Goal: Task Accomplishment & Management: Manage account settings

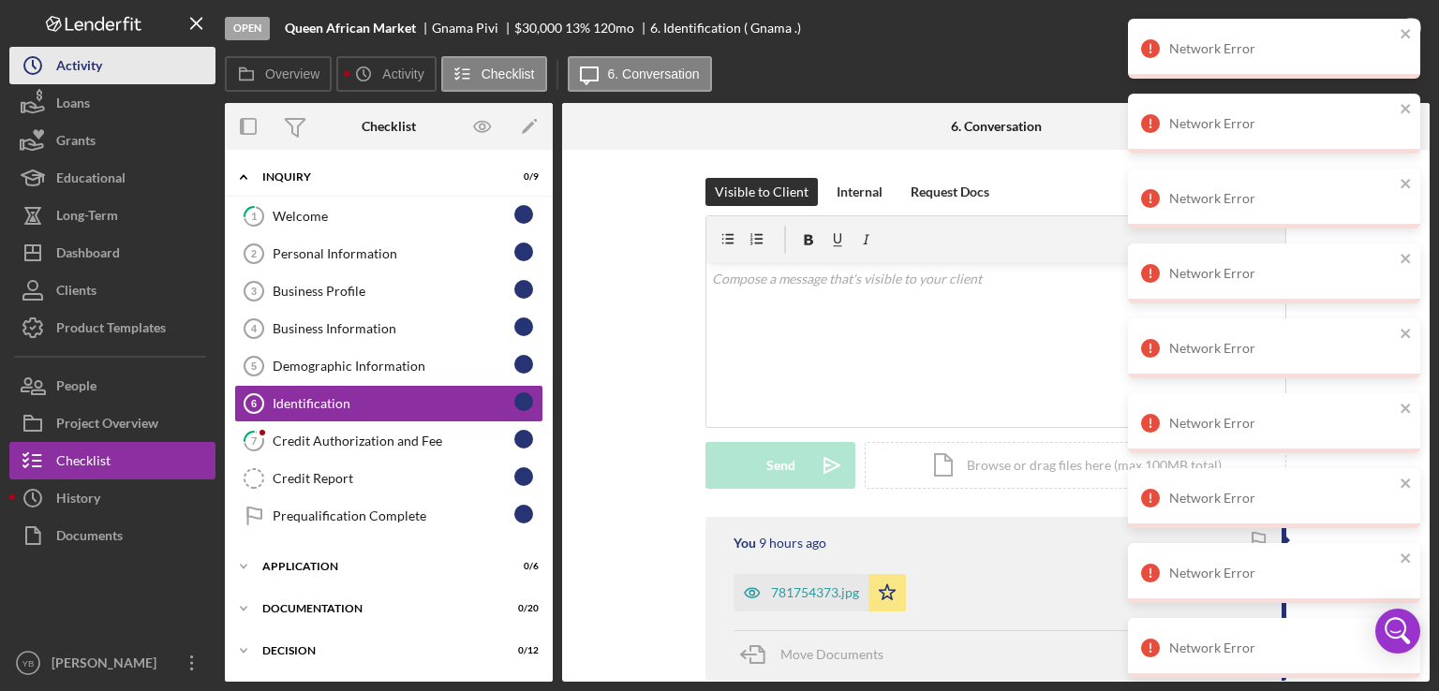
scroll to position [22, 0]
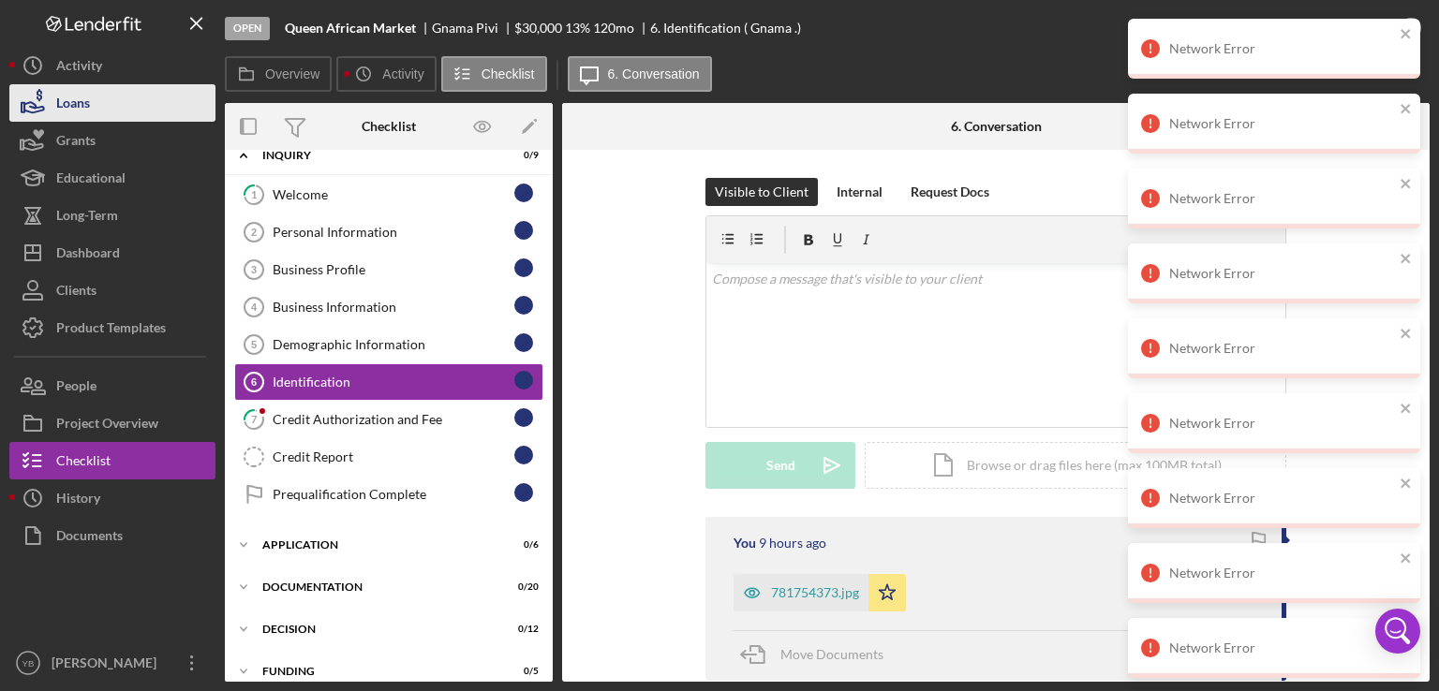
click at [80, 108] on div "Loans" at bounding box center [73, 105] width 34 height 42
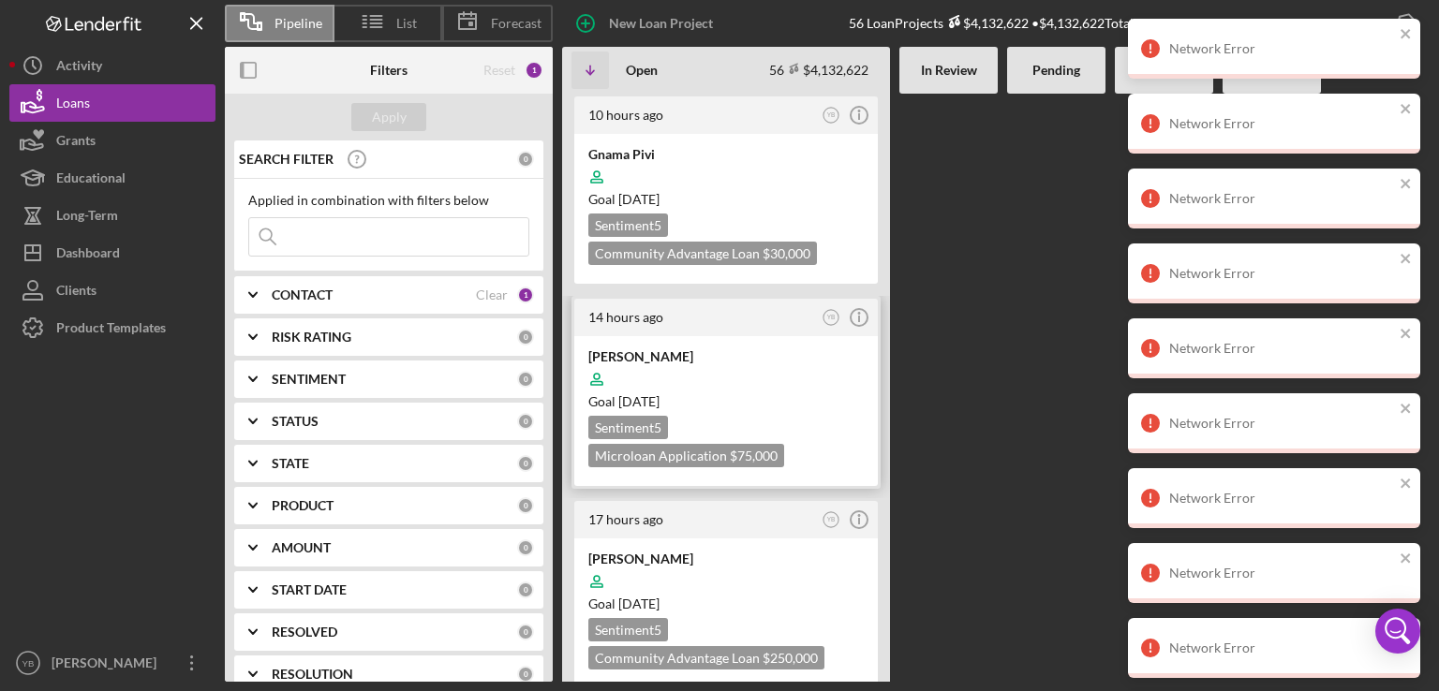
click at [792, 382] on div at bounding box center [725, 380] width 275 height 36
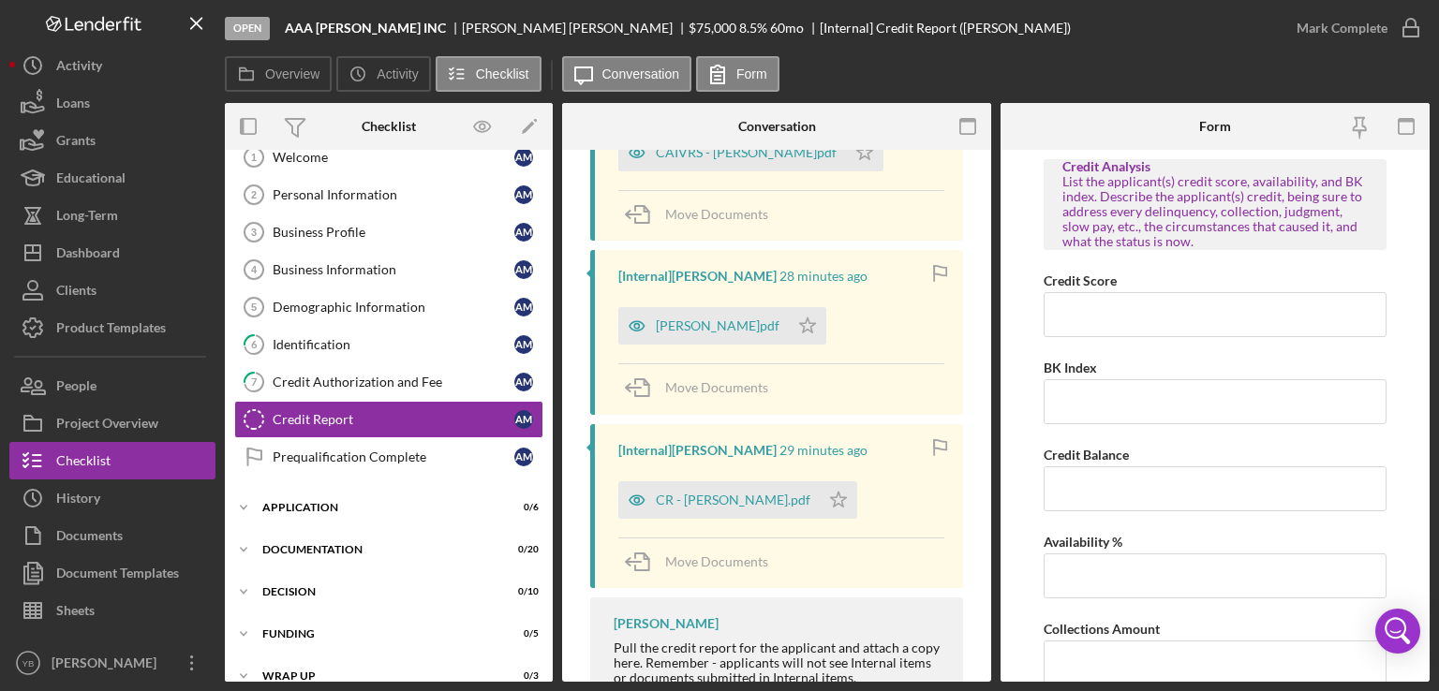
scroll to position [588, 0]
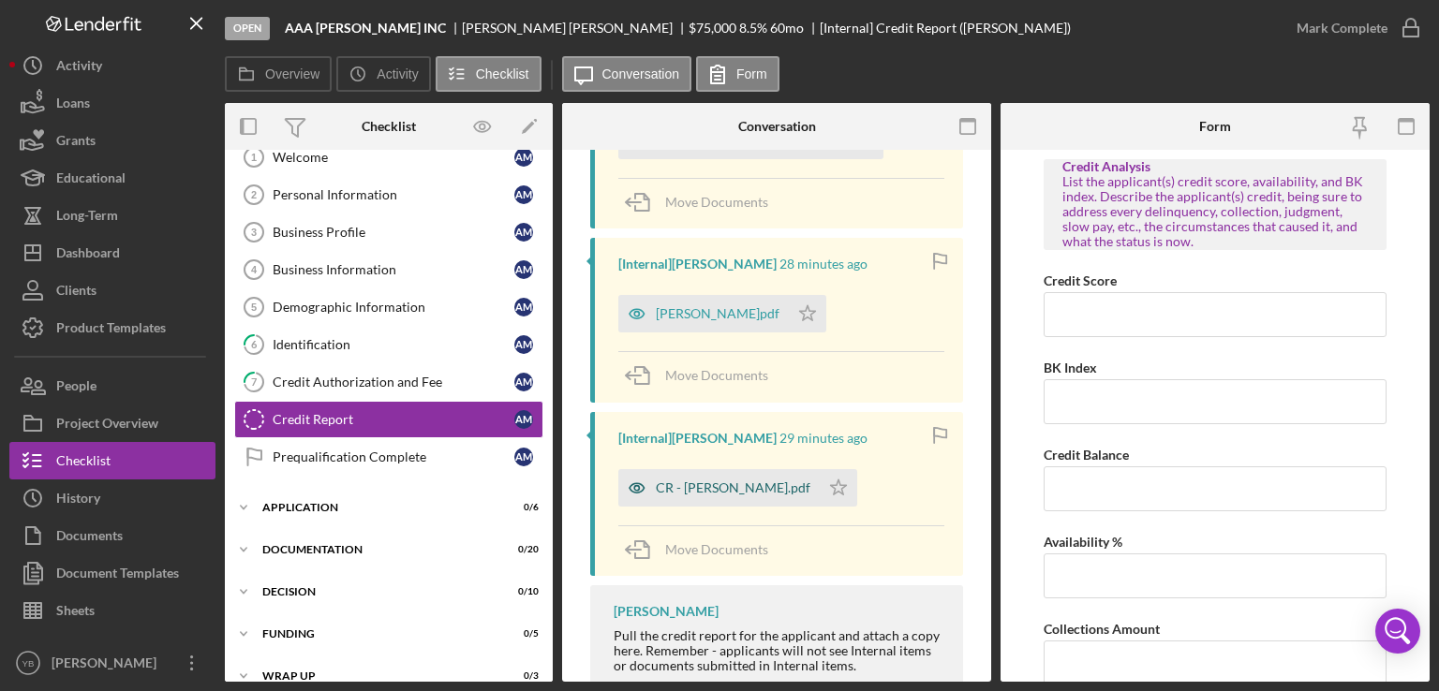
click at [746, 479] on div "CR - [PERSON_NAME].pdf" at bounding box center [718, 487] width 201 height 37
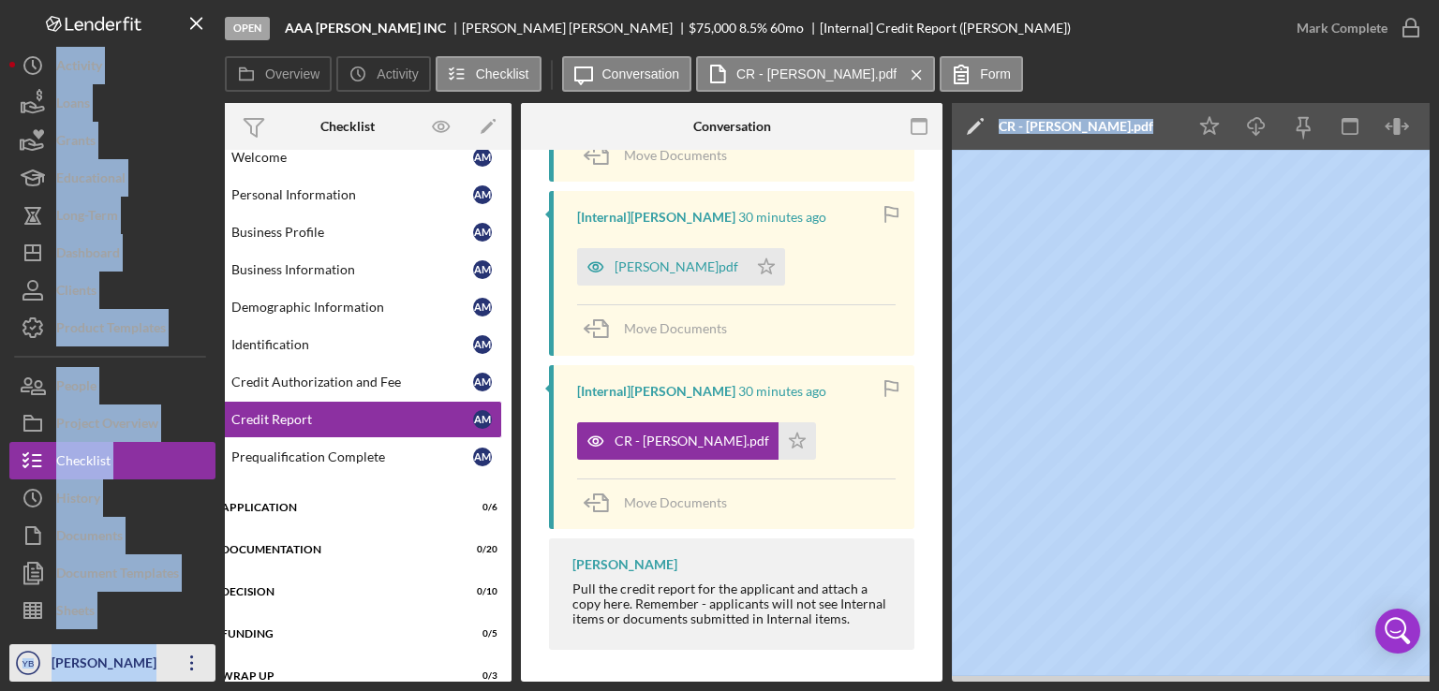
scroll to position [0, 0]
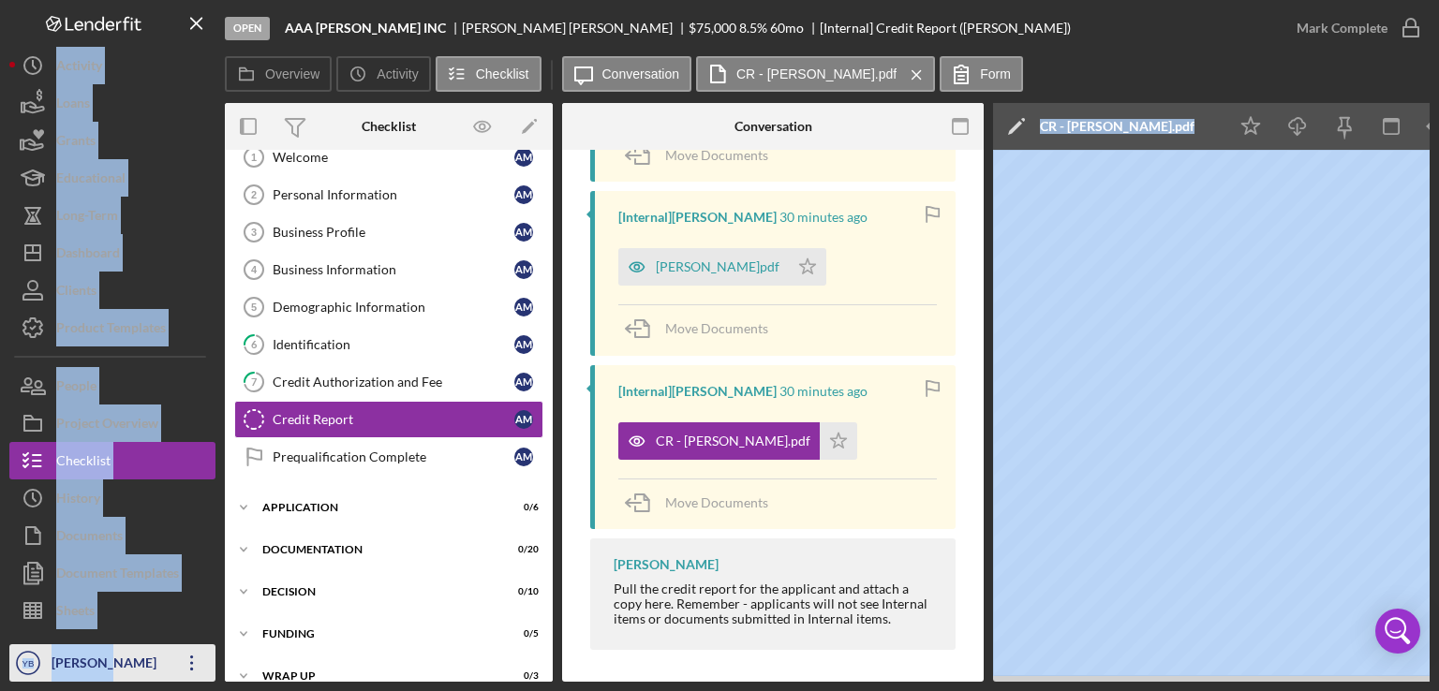
drag, startPoint x: 507, startPoint y: 676, endPoint x: 111, endPoint y: 653, distance: 396.0
click at [111, 653] on div "Open AAA [PERSON_NAME] INC [PERSON_NAME] $75,000 $75,000 8.5 % 60 mo [Internal]…" at bounding box center [719, 341] width 1420 height 682
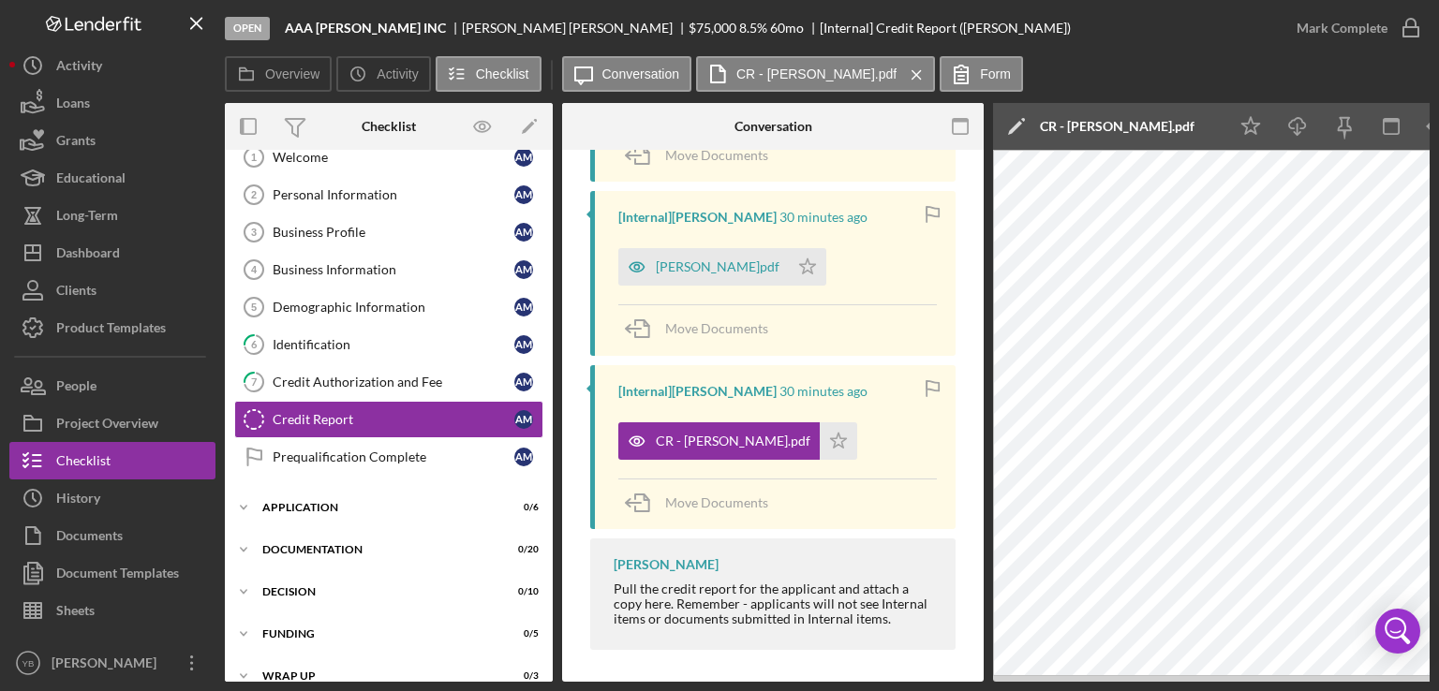
click at [1056, 68] on div "Overview Icon/History Activity Checklist Icon/Message Conversation CR - [PERSON…" at bounding box center [827, 74] width 1205 height 37
click at [692, 275] on div "[PERSON_NAME]pdf" at bounding box center [703, 266] width 171 height 37
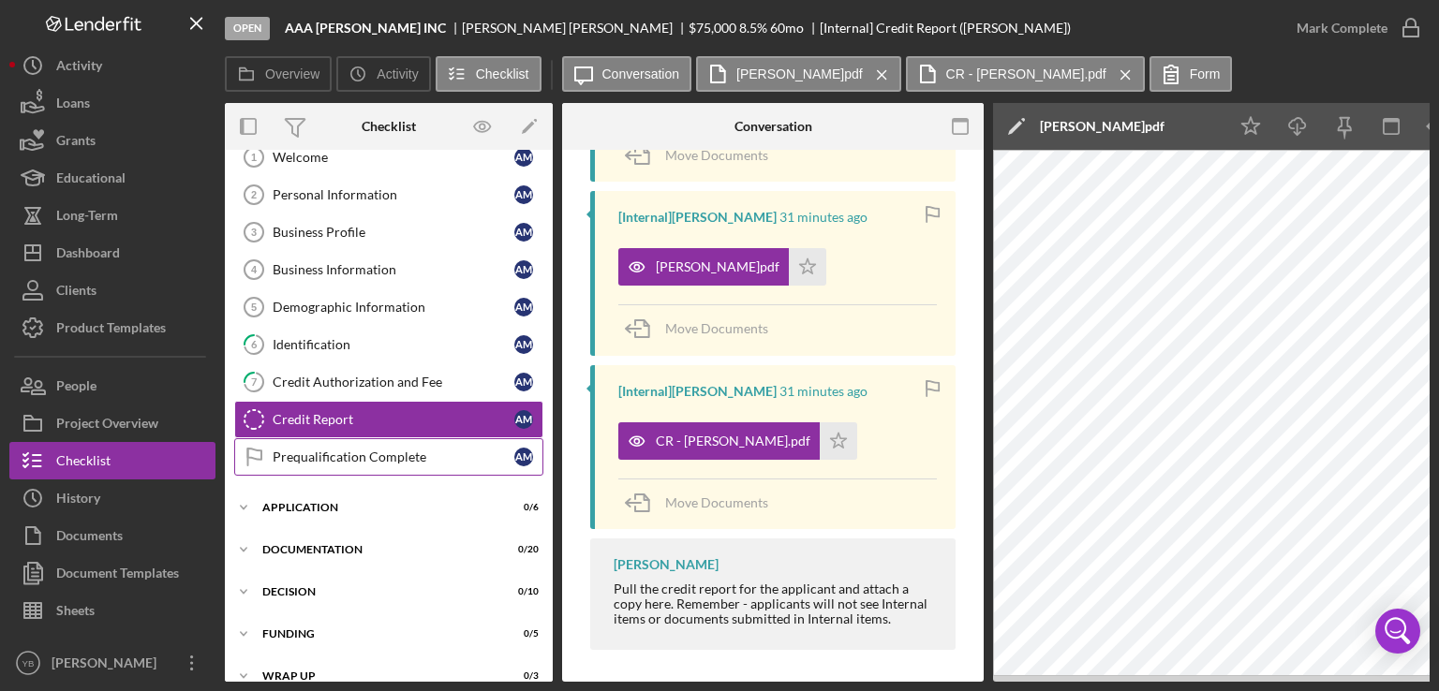
click at [371, 455] on div "Prequalification Complete" at bounding box center [394, 457] width 242 height 15
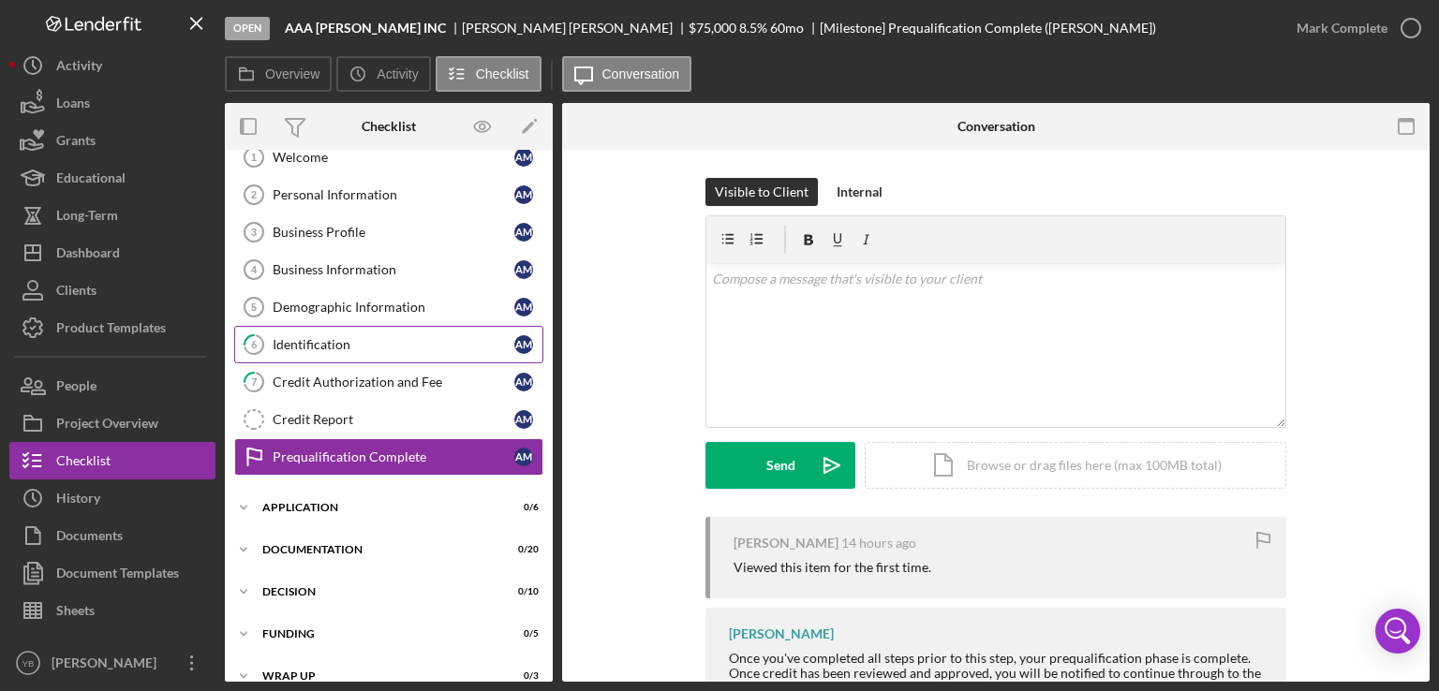
click at [319, 340] on div "Identification" at bounding box center [394, 344] width 242 height 15
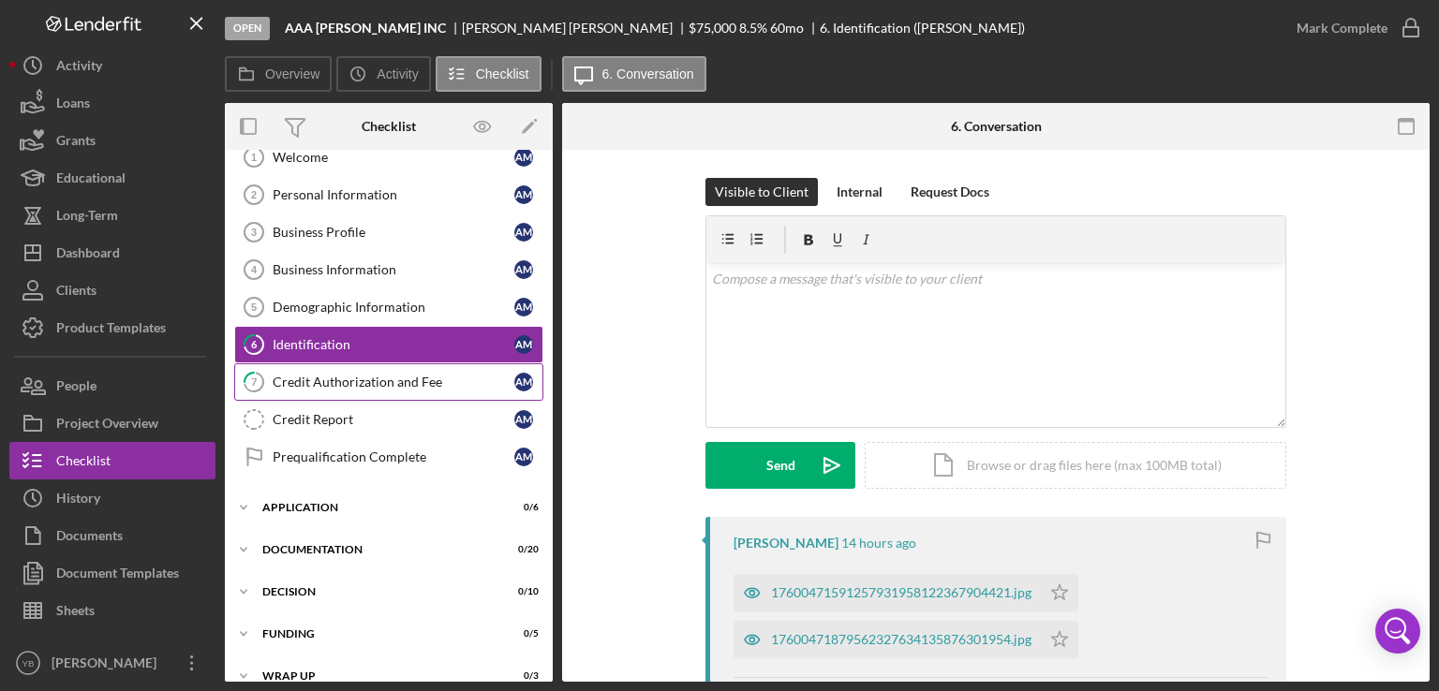
click at [322, 376] on div "Credit Authorization and Fee" at bounding box center [394, 382] width 242 height 15
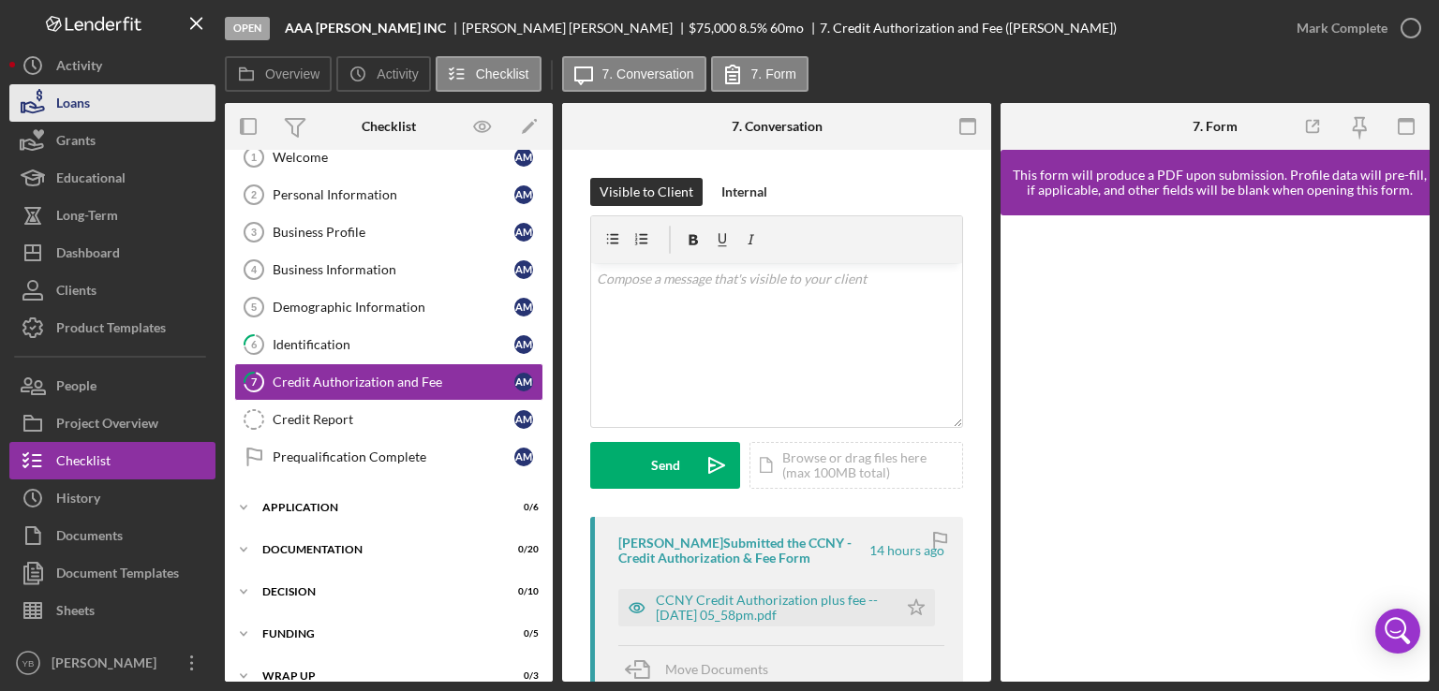
click at [107, 101] on button "Loans" at bounding box center [112, 102] width 206 height 37
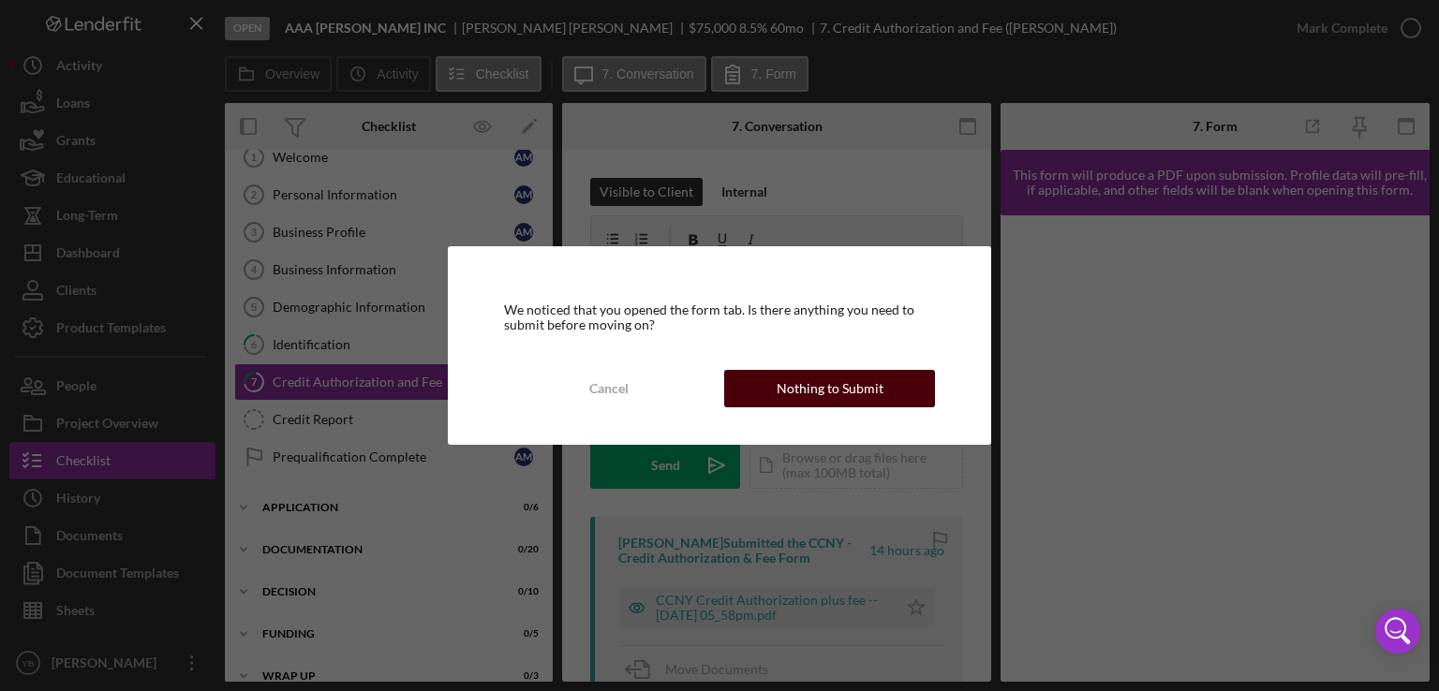
click at [786, 394] on div "Nothing to Submit" at bounding box center [830, 388] width 107 height 37
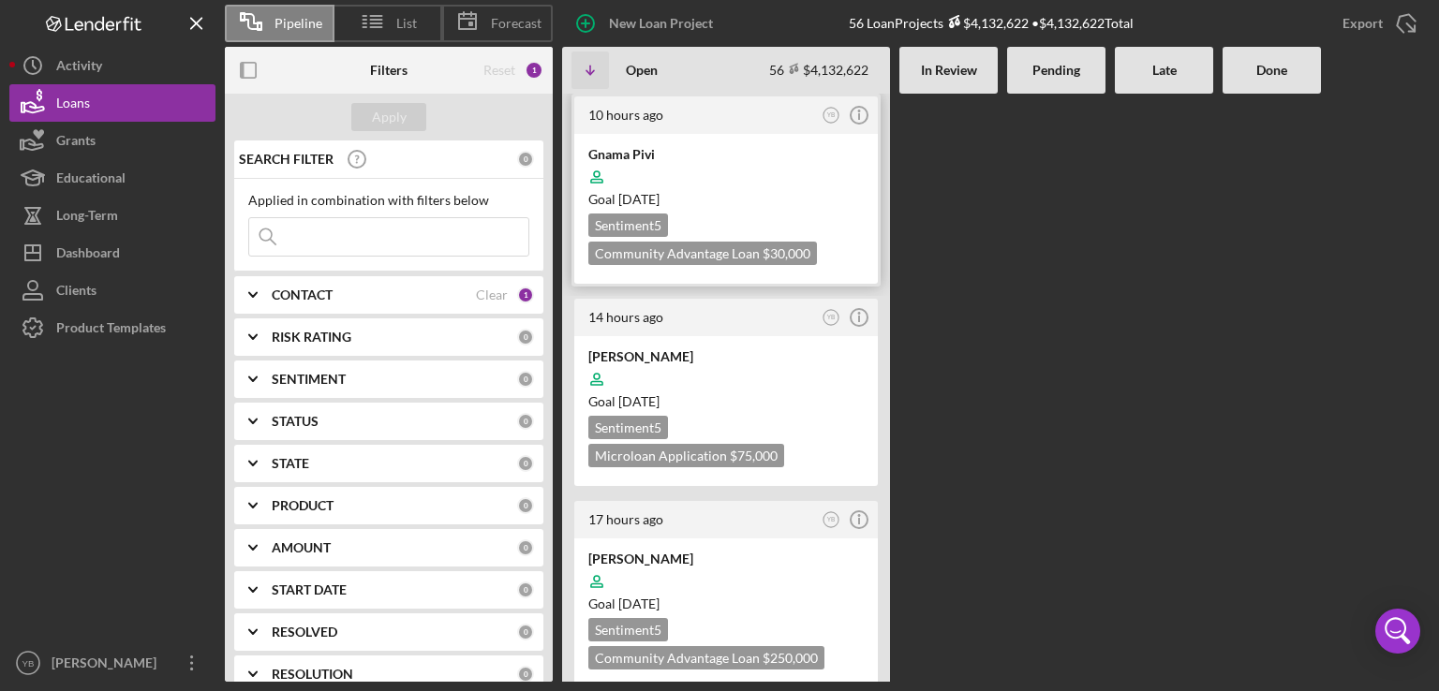
click at [736, 159] on div at bounding box center [725, 177] width 275 height 36
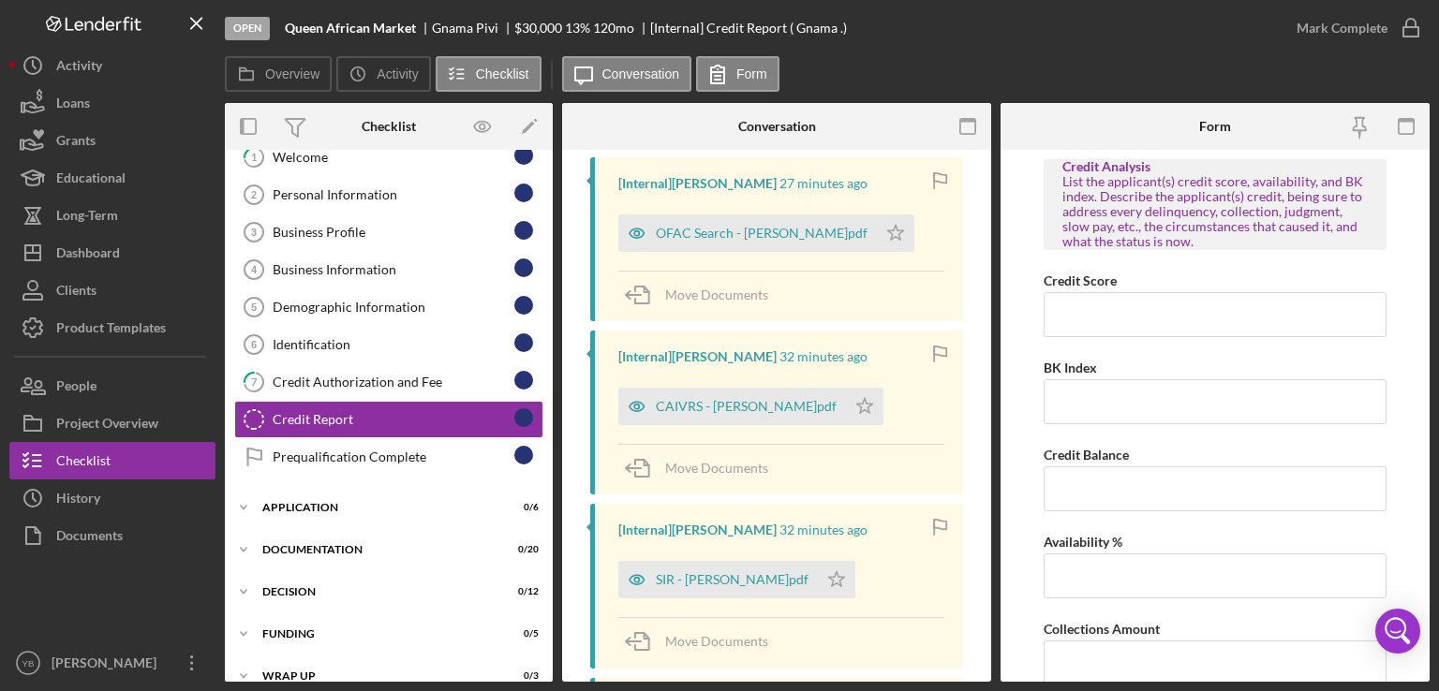
scroll to position [323, 0]
click at [742, 239] on div "OFAC Search - [PERSON_NAME]pdf" at bounding box center [747, 232] width 259 height 37
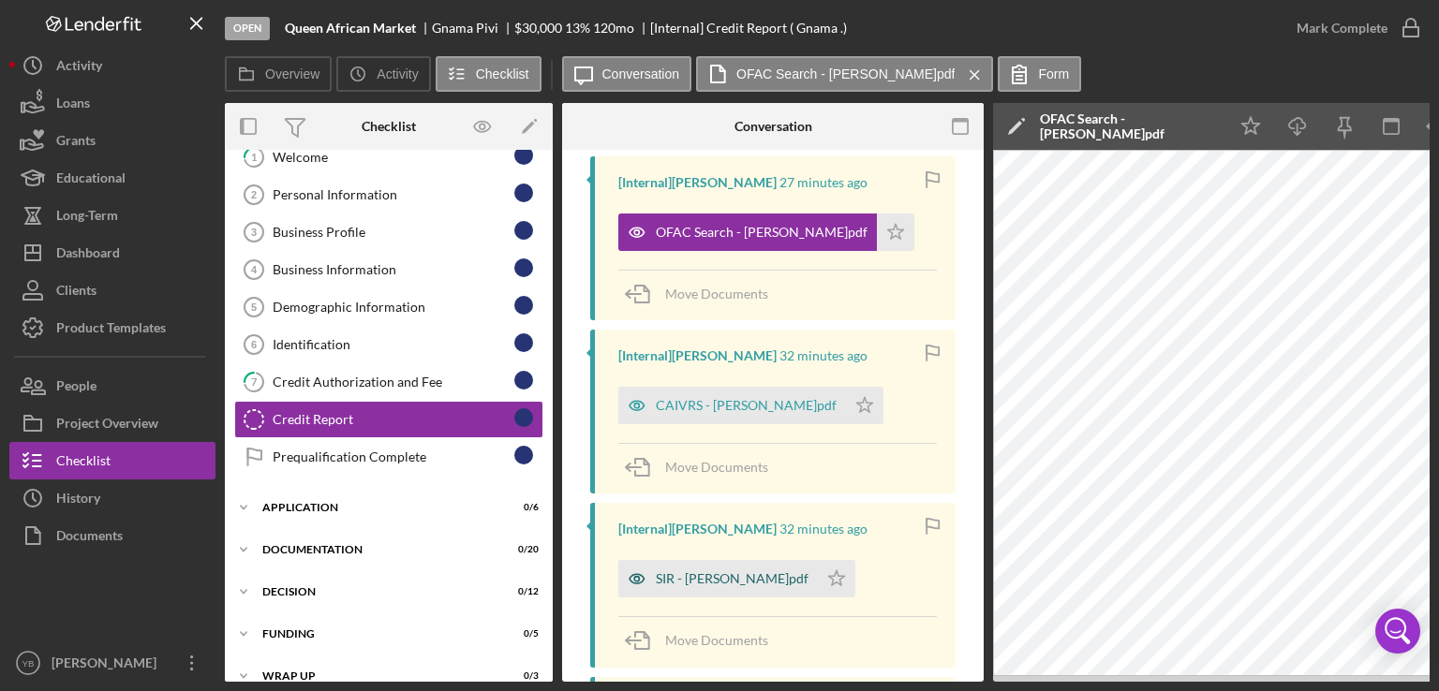
click at [703, 582] on div "SIR - [PERSON_NAME]pdf" at bounding box center [732, 579] width 153 height 15
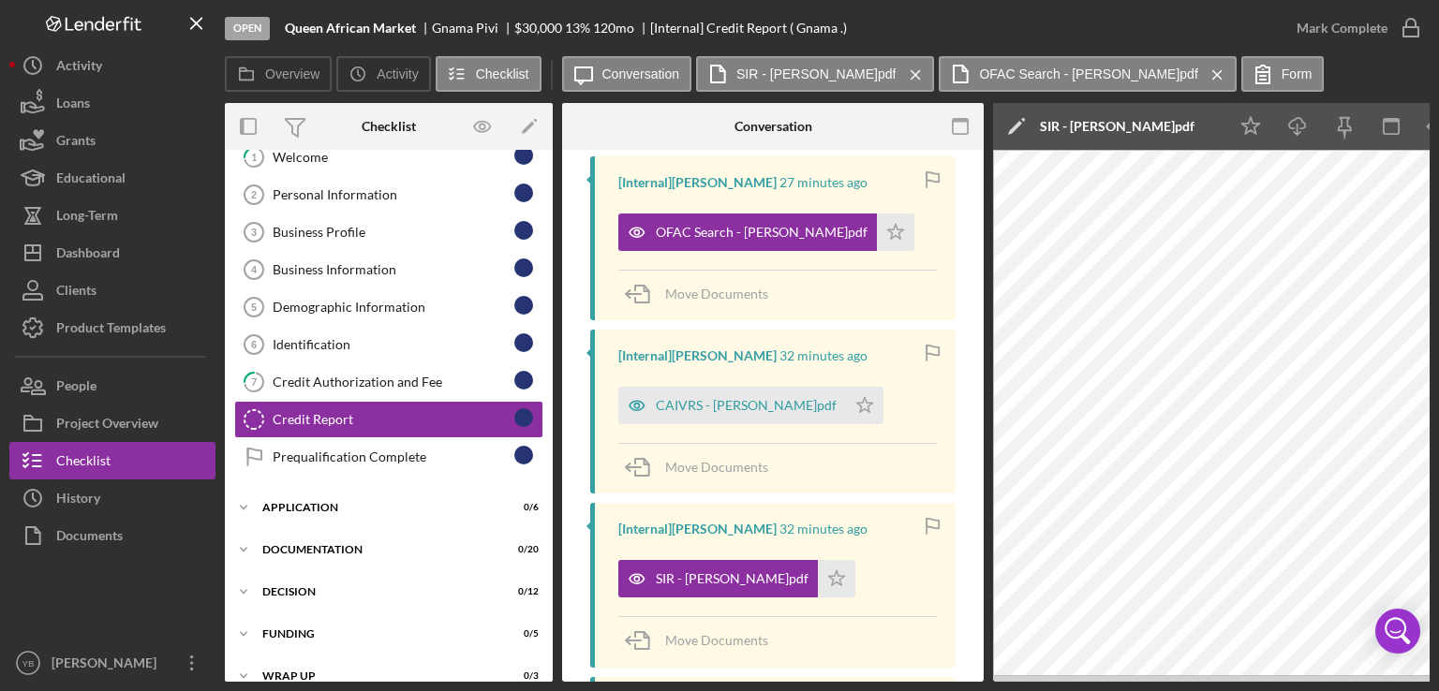
scroll to position [646, 0]
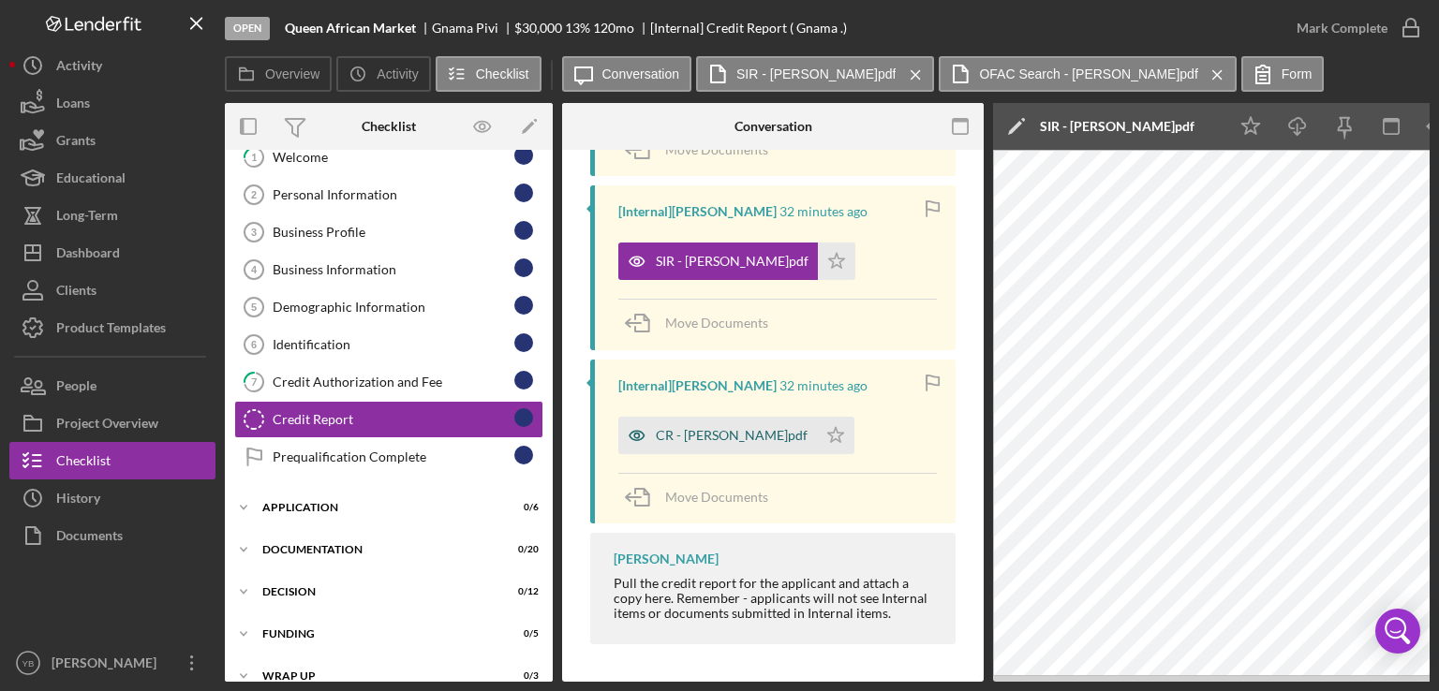
click at [690, 437] on div "CR - [PERSON_NAME]pdf" at bounding box center [732, 435] width 152 height 15
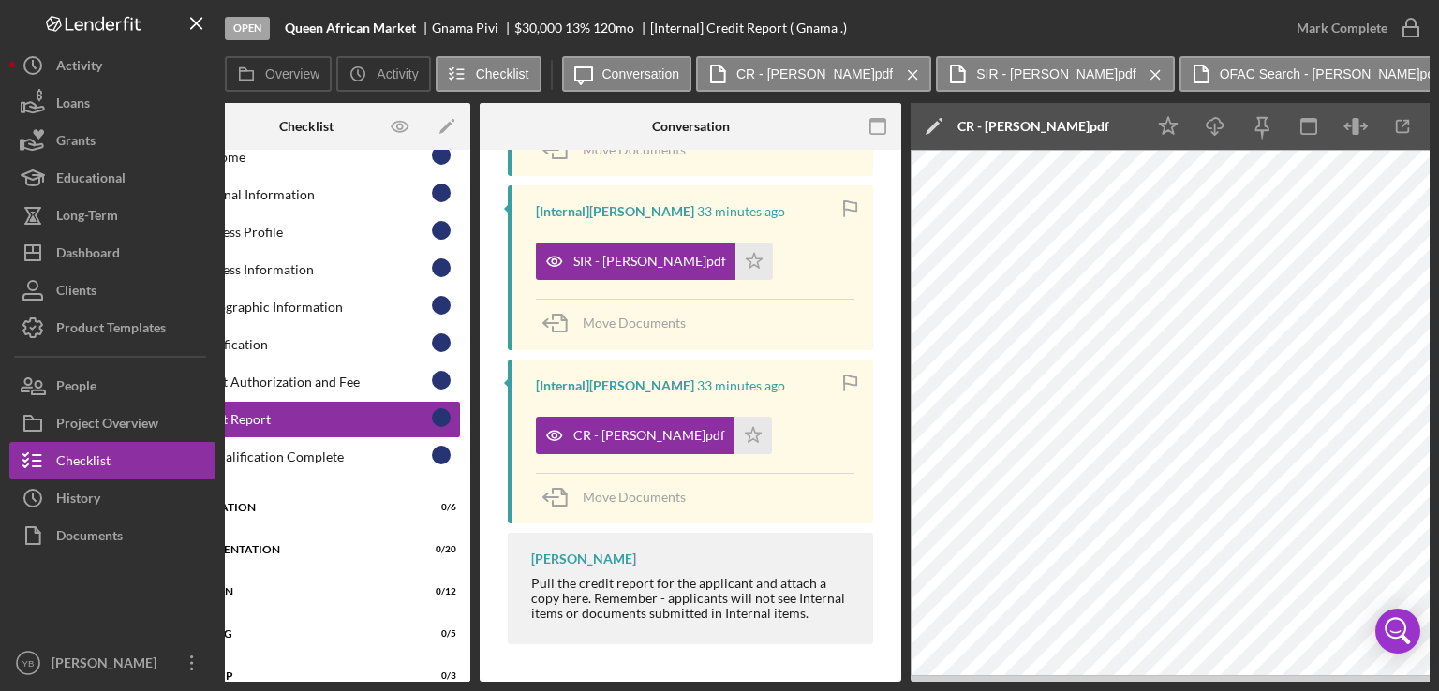
scroll to position [0, 0]
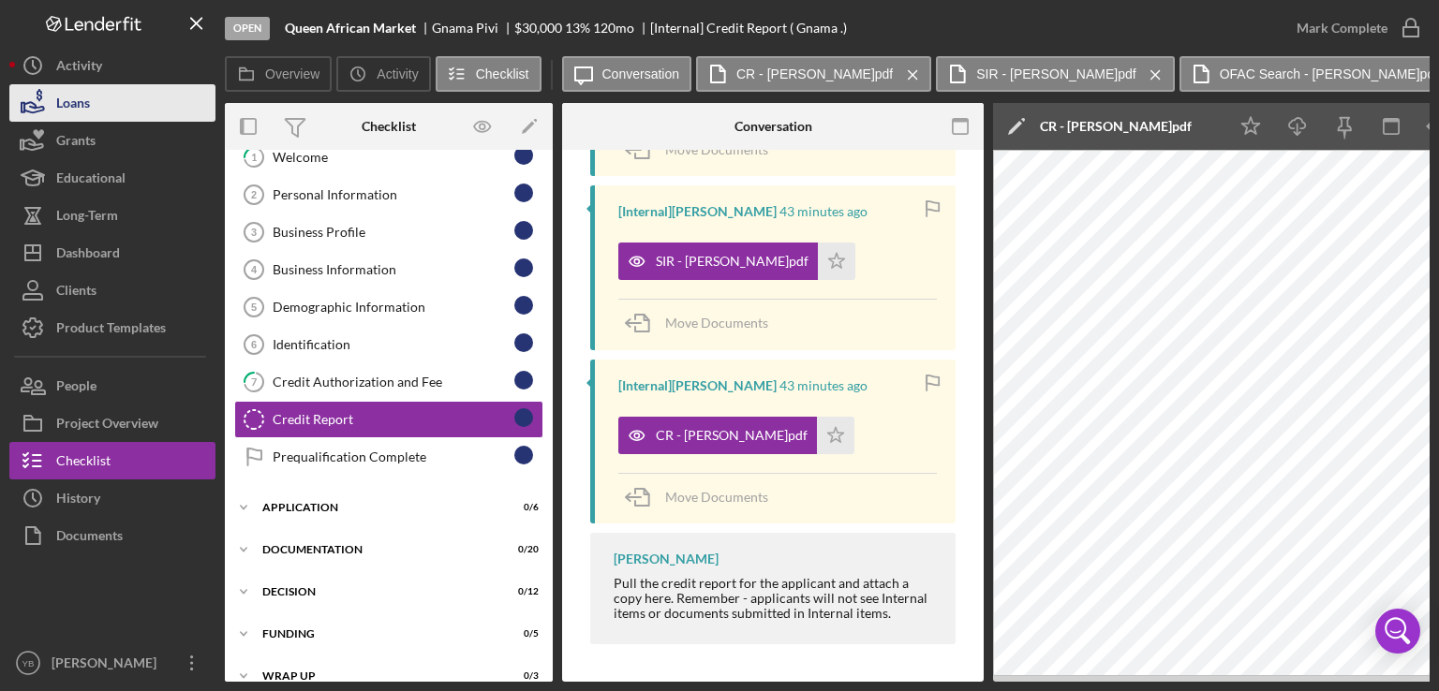
click at [105, 106] on button "Loans" at bounding box center [112, 102] width 206 height 37
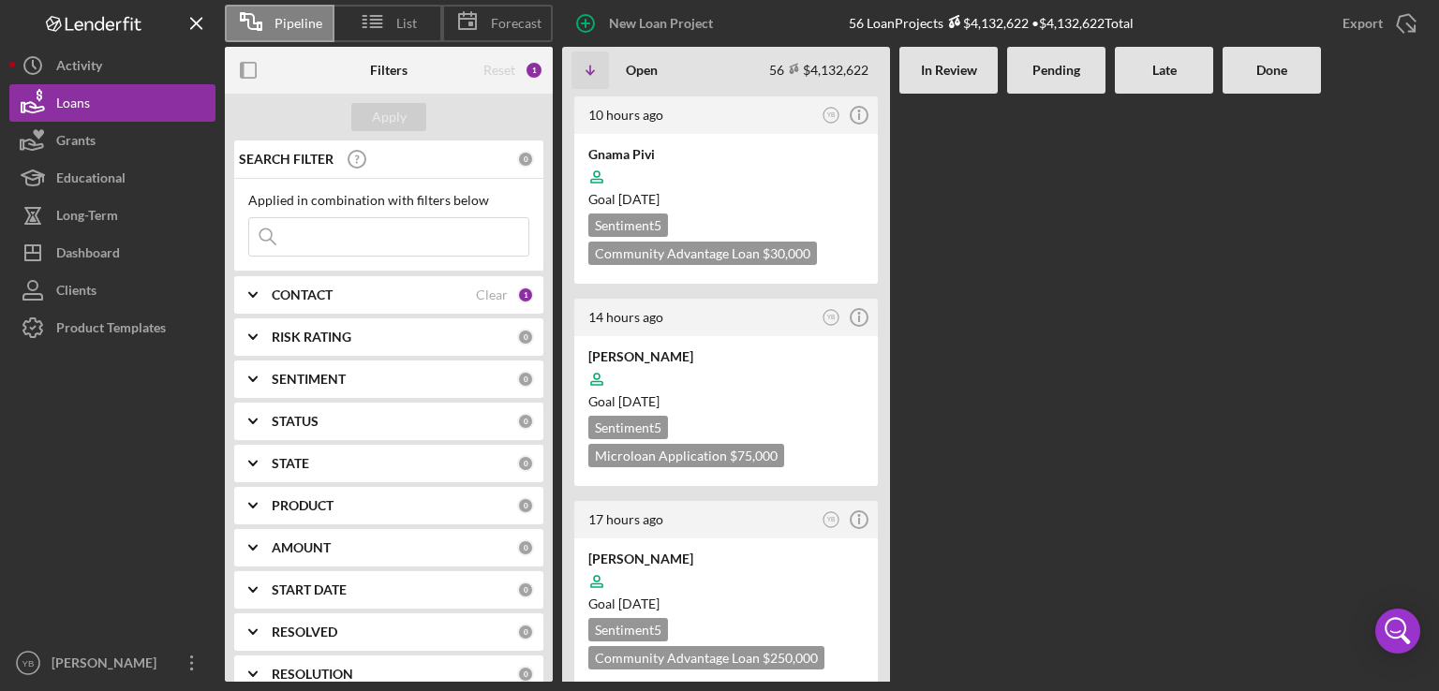
click at [1068, 335] on div at bounding box center [1056, 388] width 98 height 588
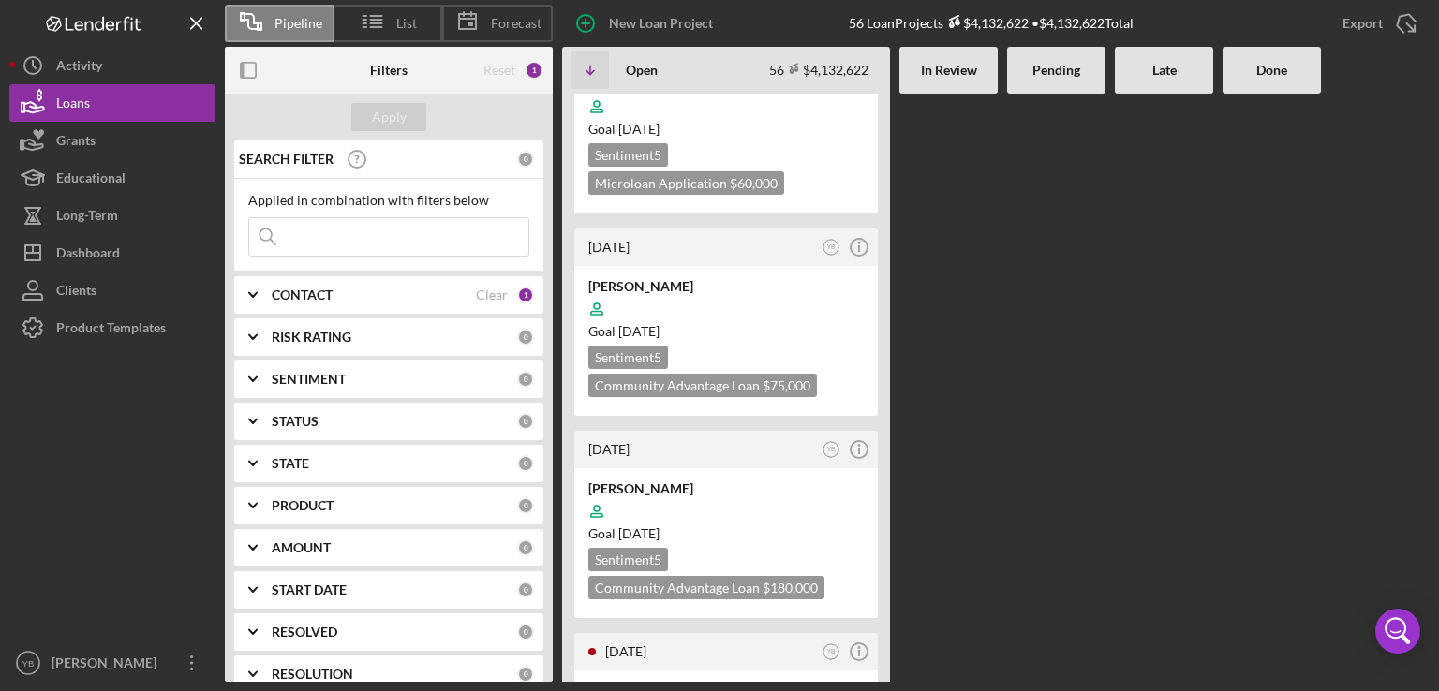
scroll to position [750, 0]
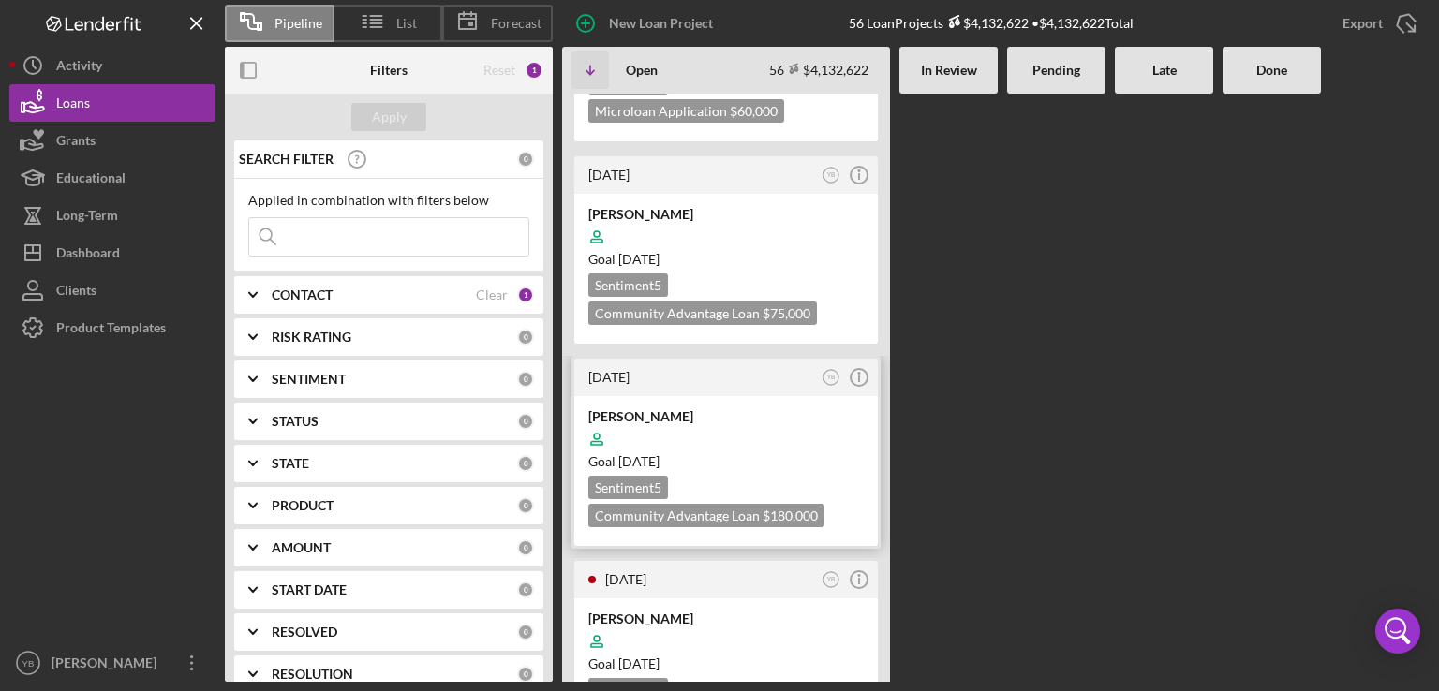
click at [705, 453] on div "Goal [DATE]" at bounding box center [725, 462] width 275 height 19
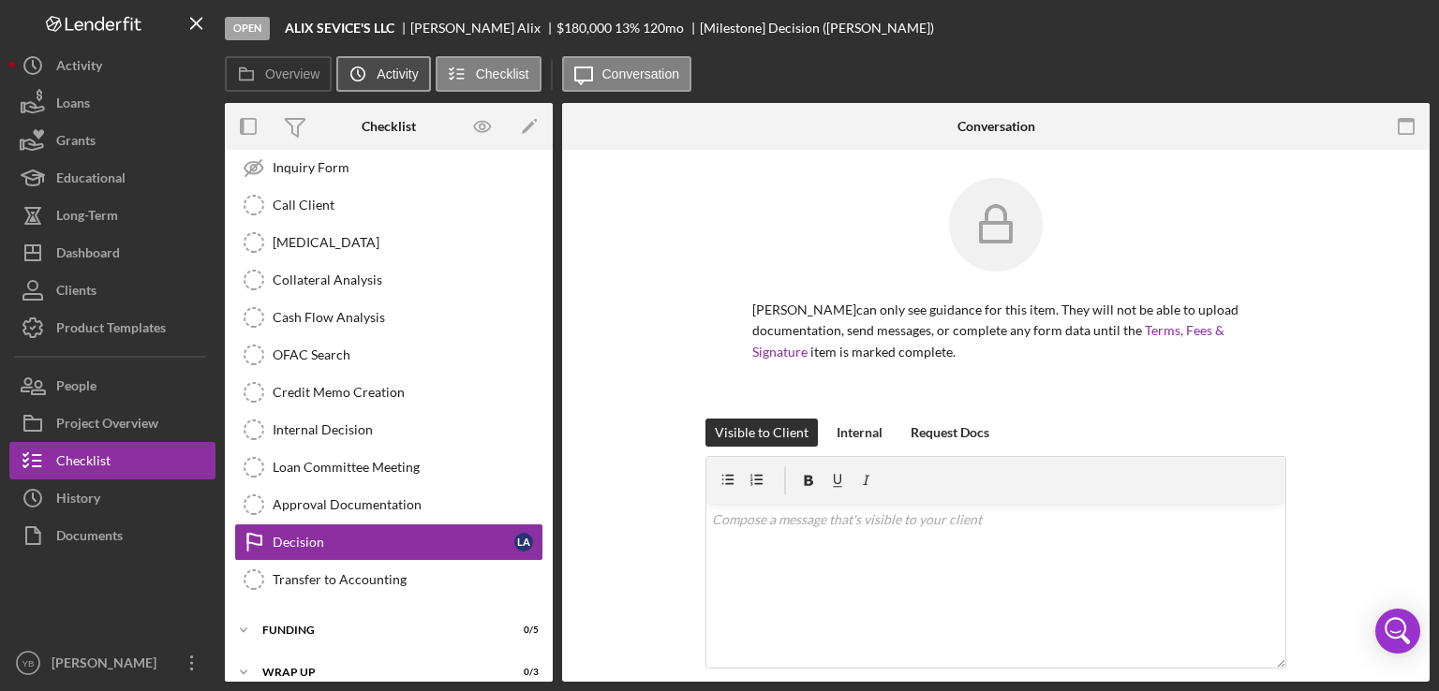
scroll to position [230, 0]
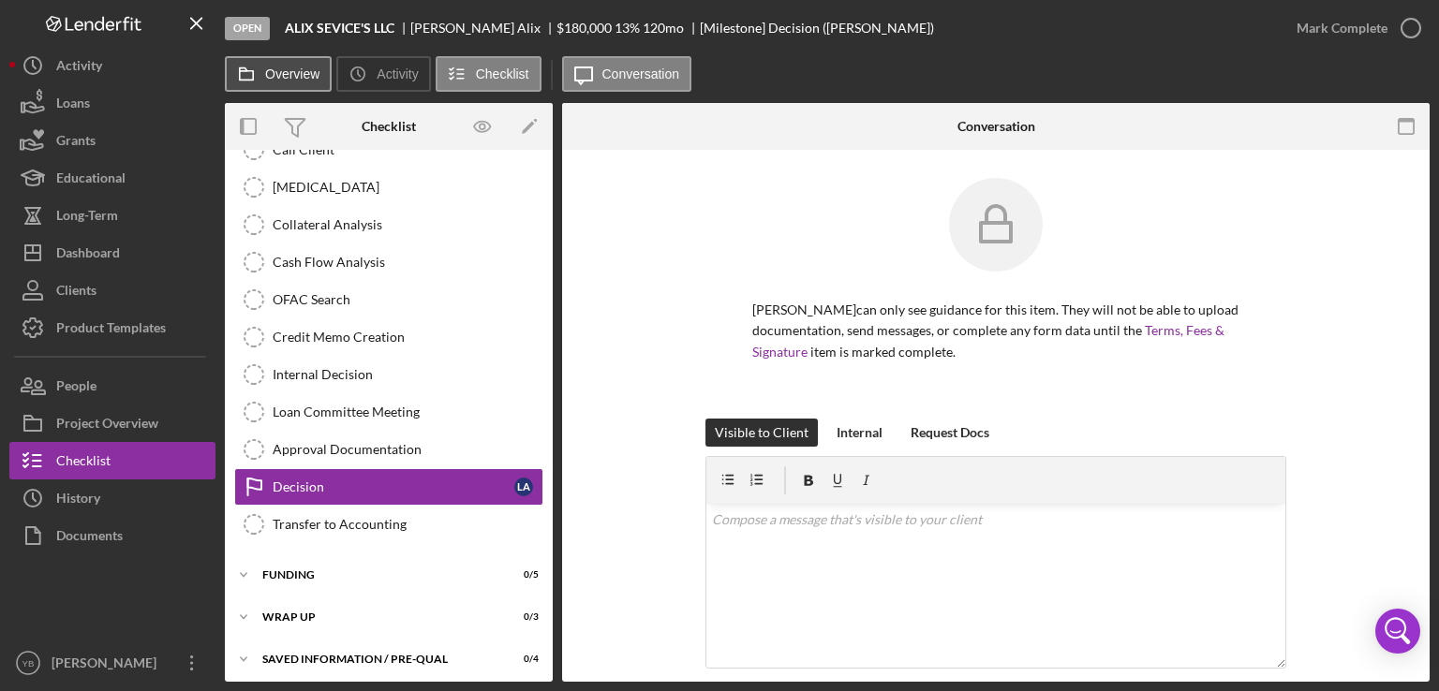
click at [281, 82] on button "Overview" at bounding box center [278, 74] width 107 height 36
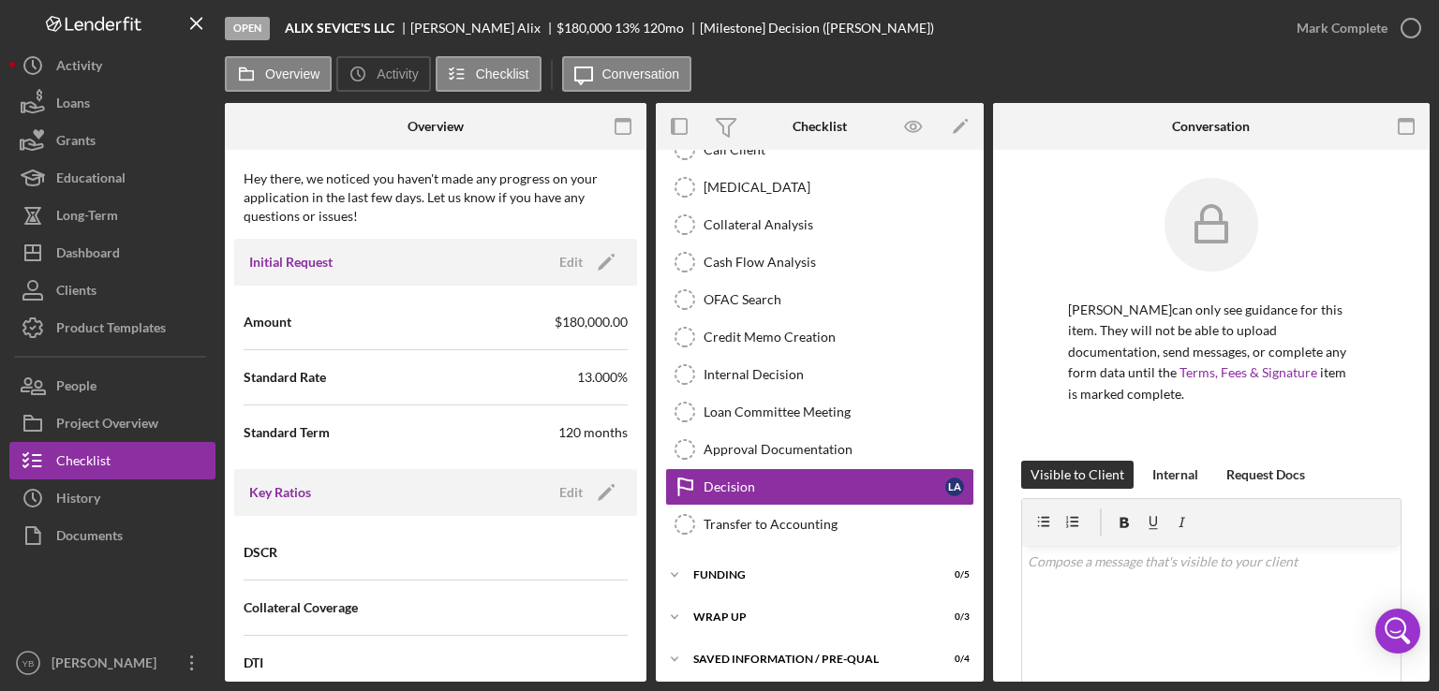
scroll to position [1004, 0]
click at [597, 260] on icon "Icon/Edit" at bounding box center [606, 258] width 47 height 47
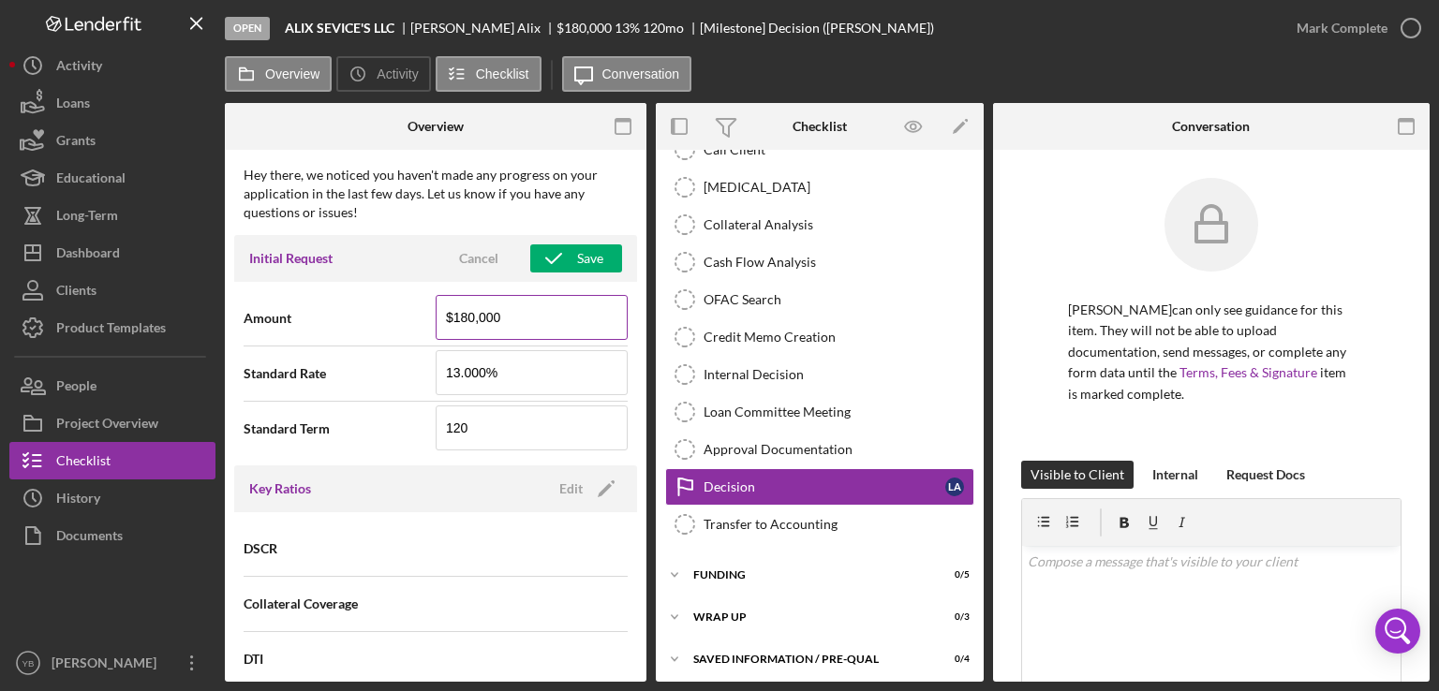
click at [463, 313] on input "$180,000" at bounding box center [532, 317] width 192 height 45
type input "$90,000"
click at [581, 262] on div "Save" at bounding box center [590, 259] width 26 height 28
